Goal: Find contact information: Find contact information

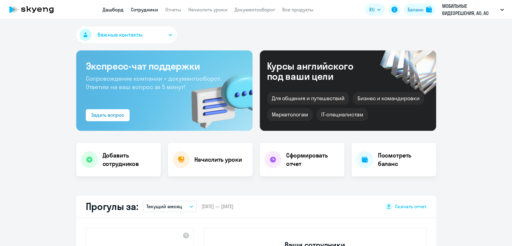
click at [142, 11] on link "Сотрудники" at bounding box center [144, 10] width 27 height 6
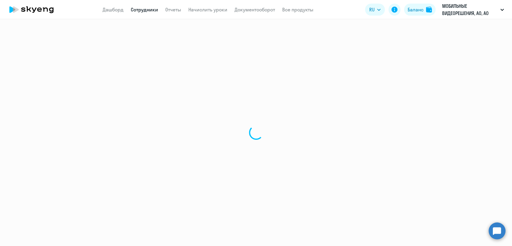
select select "30"
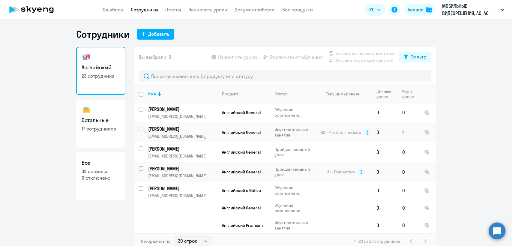
click at [90, 130] on p "17 сотрудников" at bounding box center [101, 128] width 38 height 7
select select "30"
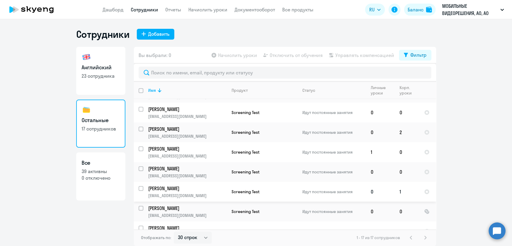
scroll to position [100, 0]
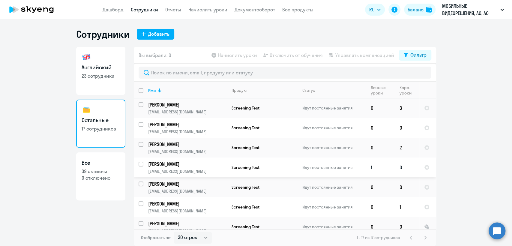
click at [195, 167] on p "[PERSON_NAME]" at bounding box center [187, 164] width 78 height 7
select select "others"
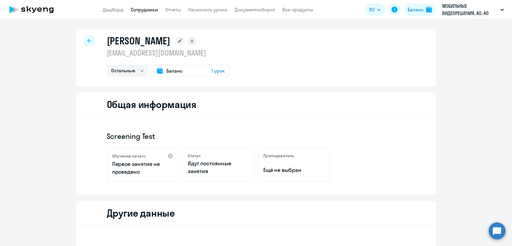
click at [159, 56] on p "[EMAIL_ADDRESS][DOMAIN_NAME]" at bounding box center [168, 53] width 122 height 10
copy p "[EMAIL_ADDRESS][DOMAIN_NAME]"
click at [153, 7] on link "Сотрудники" at bounding box center [144, 10] width 27 height 6
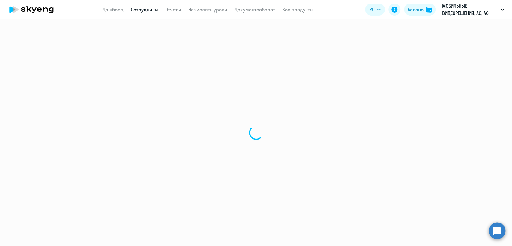
select select "30"
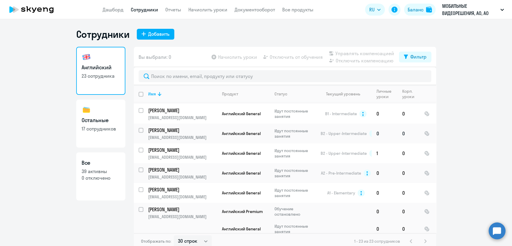
scroll to position [233, 0]
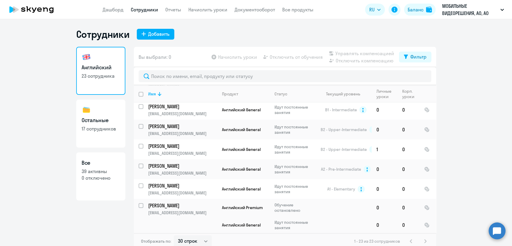
click at [94, 111] on link "Остальные 17 сотрудников" at bounding box center [100, 124] width 49 height 48
select select "30"
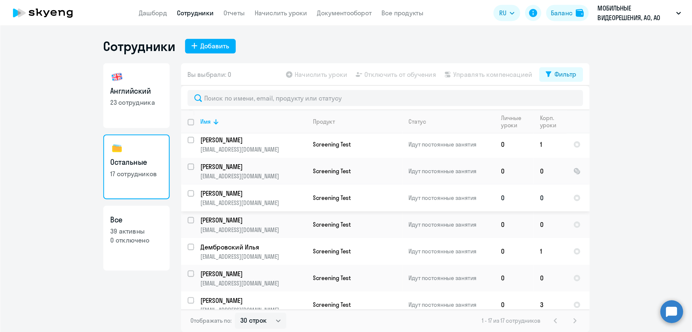
scroll to position [205, 0]
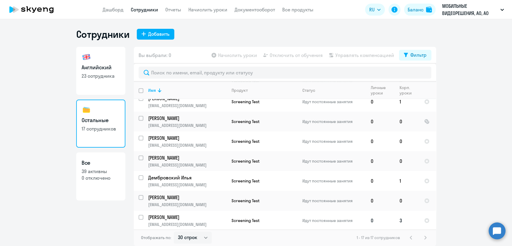
click at [276, 216] on td "Screening Test" at bounding box center [262, 221] width 71 height 20
select select "others"
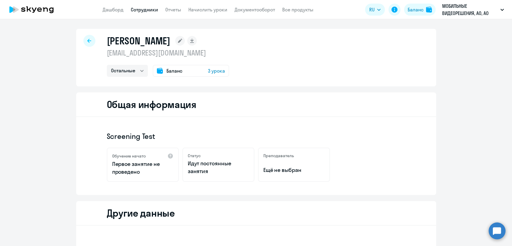
click at [162, 56] on p "[EMAIL_ADDRESS][DOMAIN_NAME]" at bounding box center [168, 53] width 122 height 10
copy p "[EMAIL_ADDRESS][DOMAIN_NAME]"
click at [150, 9] on link "Сотрудники" at bounding box center [144, 10] width 27 height 6
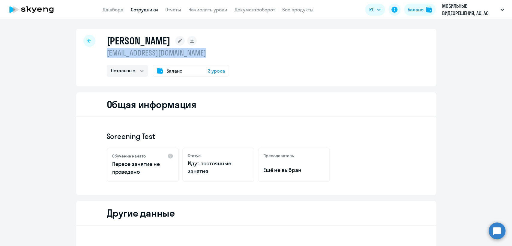
select select "30"
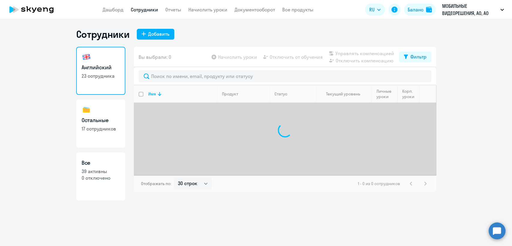
click at [112, 125] on link "Остальные 17 сотрудников" at bounding box center [100, 124] width 49 height 48
select select "30"
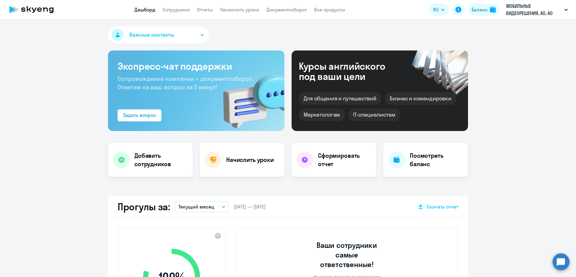
select select "30"
click at [187, 8] on link "Сотрудники" at bounding box center [176, 10] width 27 height 6
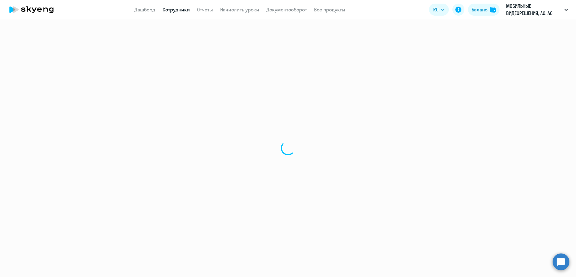
select select "30"
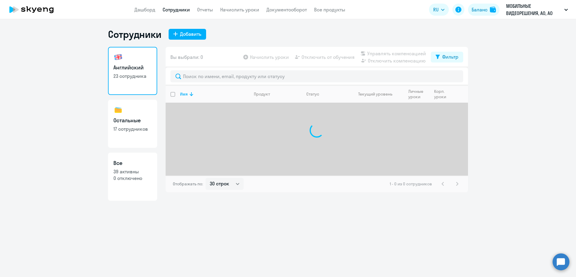
click at [155, 125] on link "Остальные 17 сотрудников" at bounding box center [132, 124] width 49 height 48
select select "30"
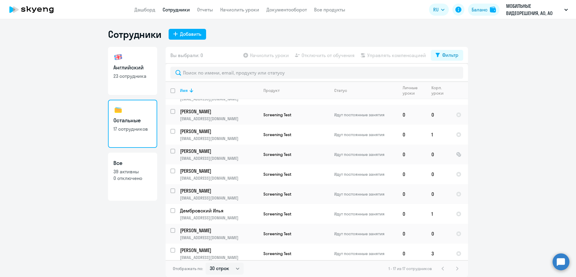
scroll to position [176, 0]
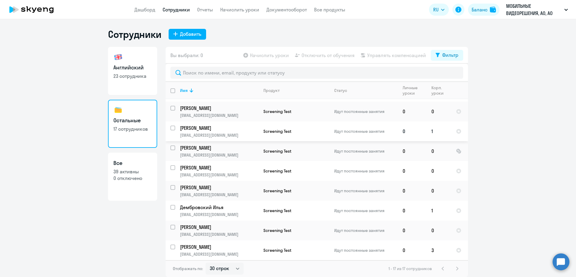
click at [426, 135] on td "0" at bounding box center [412, 131] width 29 height 20
select select "others"
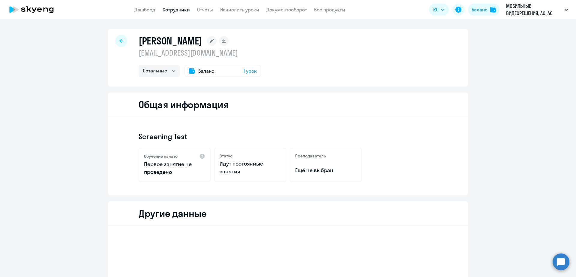
click at [176, 51] on p "[EMAIL_ADDRESS][DOMAIN_NAME]" at bounding box center [200, 53] width 122 height 10
copy p "[EMAIL_ADDRESS][DOMAIN_NAME]"
click at [180, 11] on link "Сотрудники" at bounding box center [176, 10] width 27 height 6
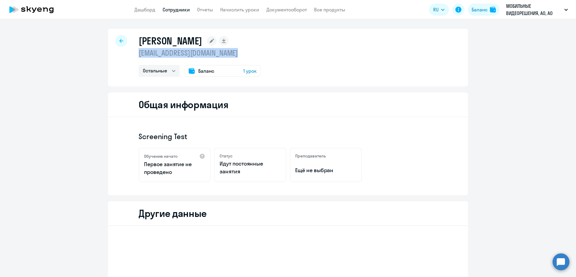
select select "30"
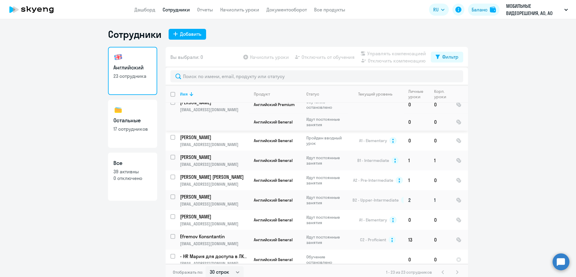
scroll to position [338, 0]
click at [249, 157] on td "Английский General" at bounding box center [275, 159] width 53 height 20
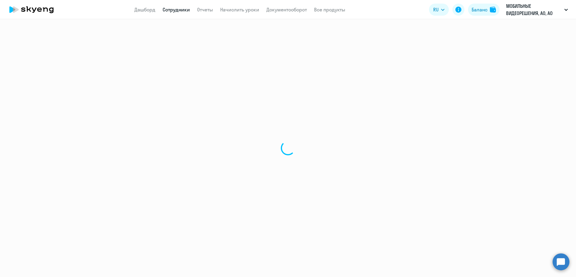
select select "english"
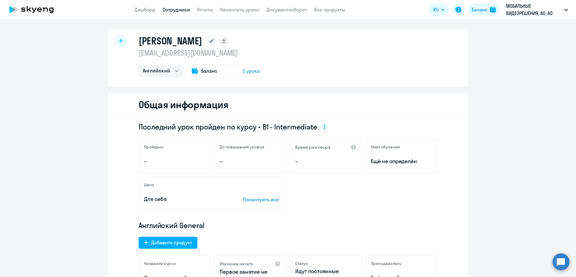
click at [187, 52] on p "[EMAIL_ADDRESS][DOMAIN_NAME]" at bounding box center [201, 53] width 125 height 10
copy p "[EMAIL_ADDRESS][DOMAIN_NAME]"
click at [183, 8] on link "Сотрудники" at bounding box center [176, 10] width 27 height 6
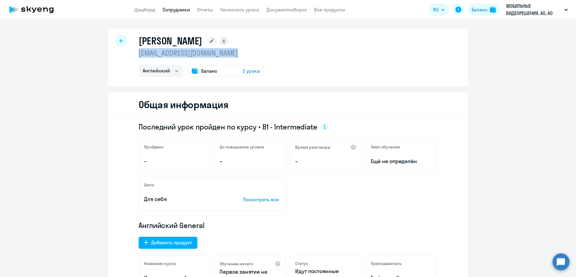
select select "30"
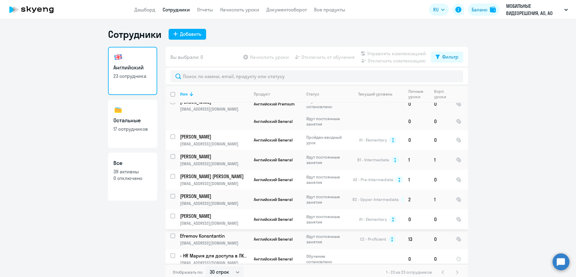
scroll to position [338, 0]
click at [223, 201] on p "[EMAIL_ADDRESS][DOMAIN_NAME]" at bounding box center [214, 202] width 69 height 5
select select "english"
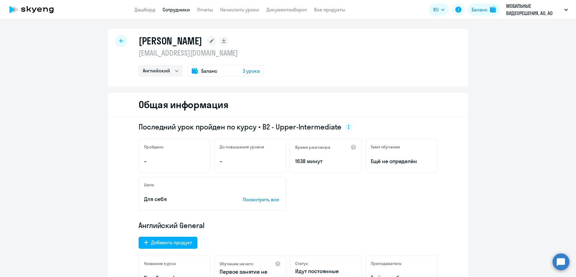
click at [191, 56] on p "[EMAIL_ADDRESS][DOMAIN_NAME]" at bounding box center [201, 53] width 125 height 10
copy p "[EMAIL_ADDRESS][DOMAIN_NAME]"
click at [175, 10] on link "Сотрудники" at bounding box center [176, 10] width 27 height 6
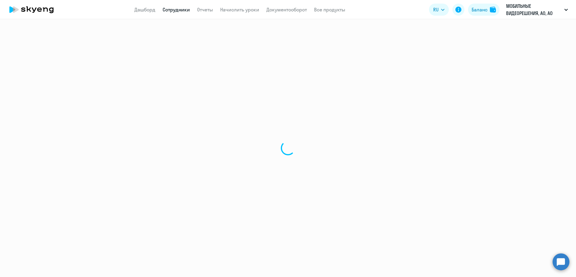
select select "30"
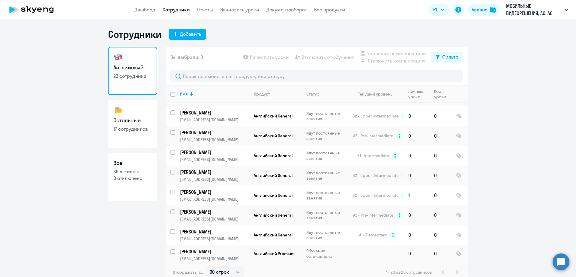
scroll to position [342, 0]
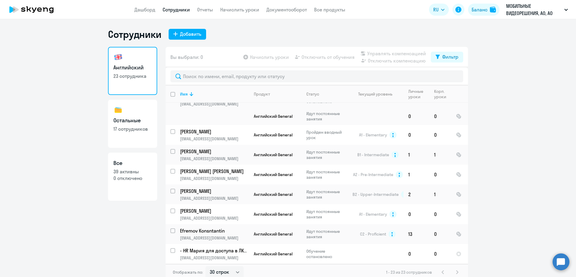
click at [140, 114] on link "Остальные 17 сотрудников" at bounding box center [132, 124] width 49 height 48
select select "30"
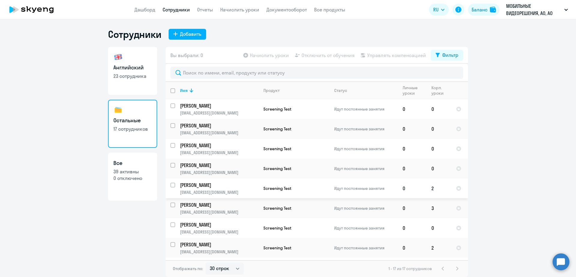
click at [220, 194] on p "[EMAIL_ADDRESS][DOMAIN_NAME]" at bounding box center [219, 191] width 78 height 5
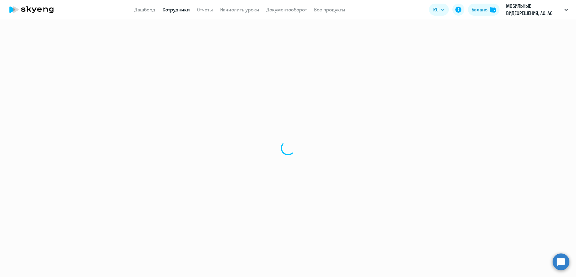
select select "others"
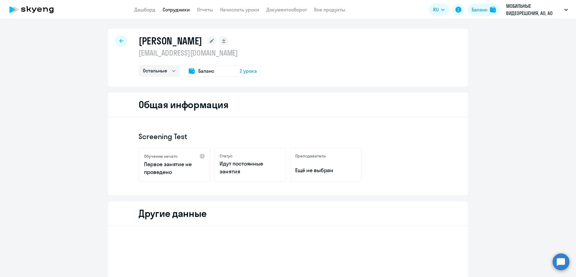
click at [210, 55] on p "[EMAIL_ADDRESS][DOMAIN_NAME]" at bounding box center [200, 53] width 122 height 10
copy p "[EMAIL_ADDRESS][DOMAIN_NAME]"
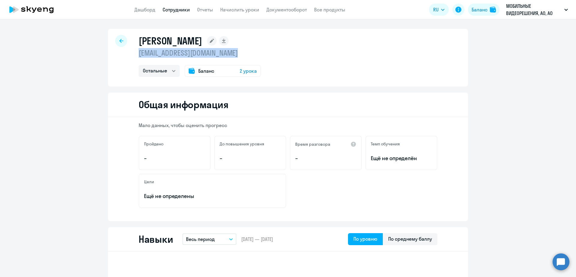
select select "30"
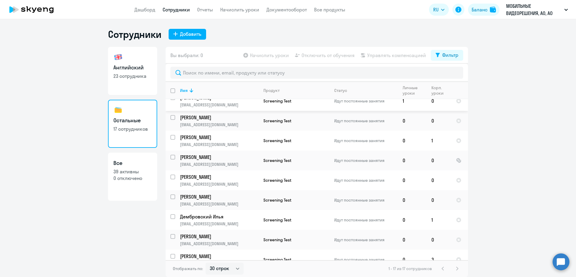
scroll to position [176, 0]
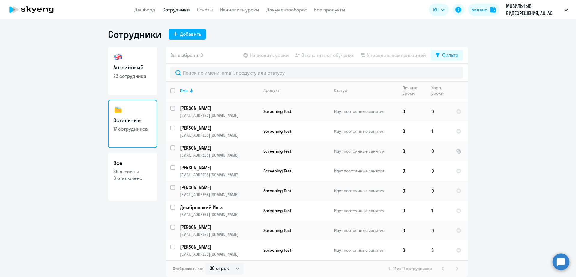
click at [267, 247] on td "Screening Test" at bounding box center [294, 250] width 71 height 20
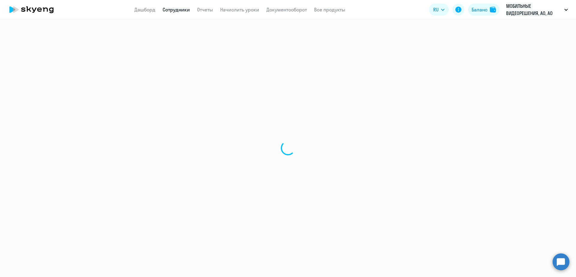
select select "others"
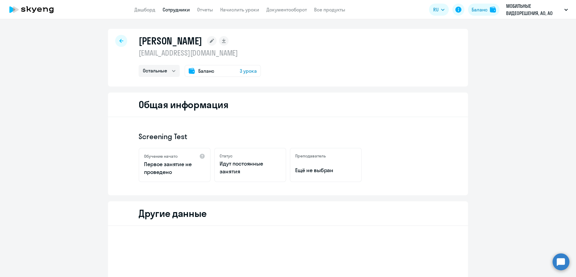
click at [177, 54] on p "[EMAIL_ADDRESS][DOMAIN_NAME]" at bounding box center [200, 53] width 122 height 10
copy p "[EMAIL_ADDRESS][DOMAIN_NAME]"
